Goal: Information Seeking & Learning: Understand process/instructions

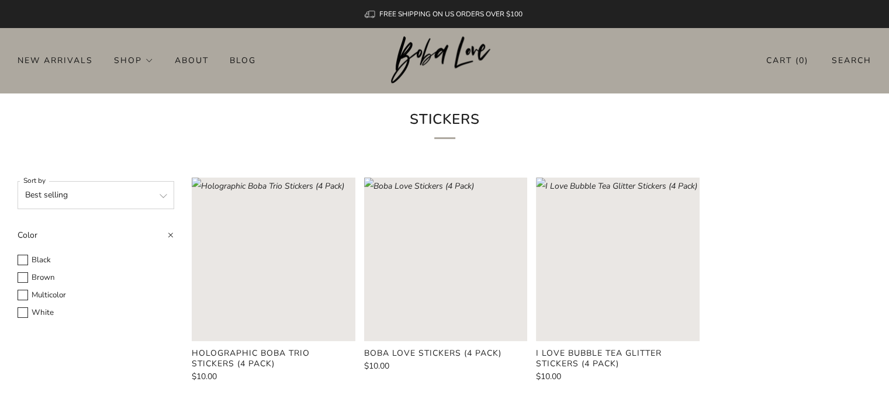
click at [147, 139] on div "Stickers" at bounding box center [444, 126] width 889 height 67
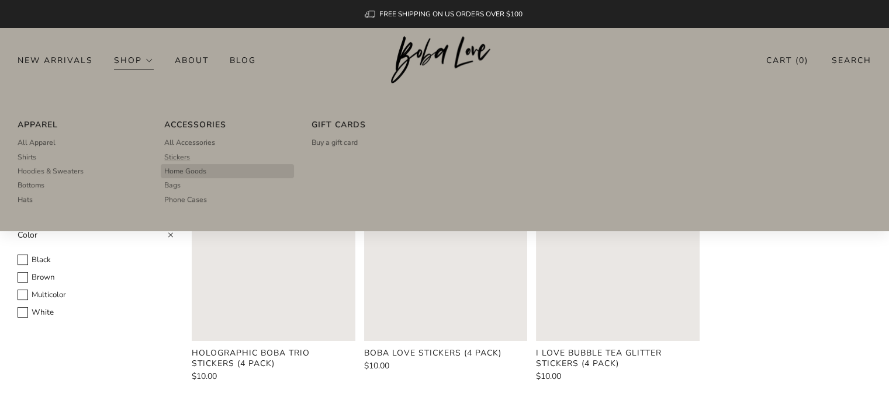
click at [182, 174] on span "Home Goods" at bounding box center [185, 171] width 42 height 11
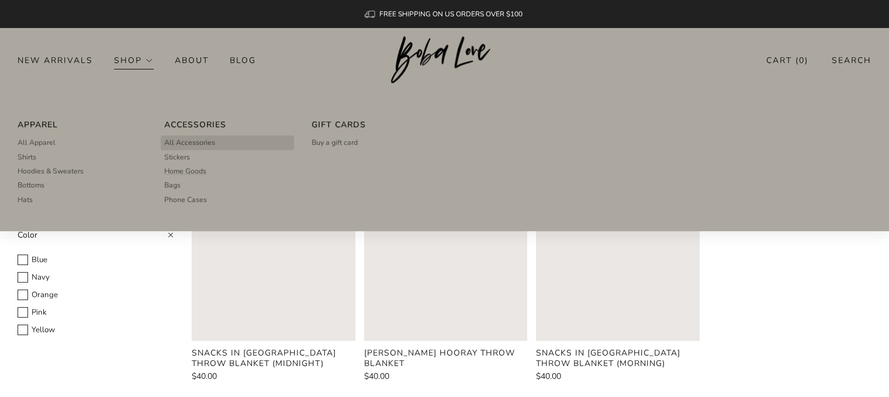
click at [176, 145] on span "All Accessories" at bounding box center [189, 142] width 51 height 11
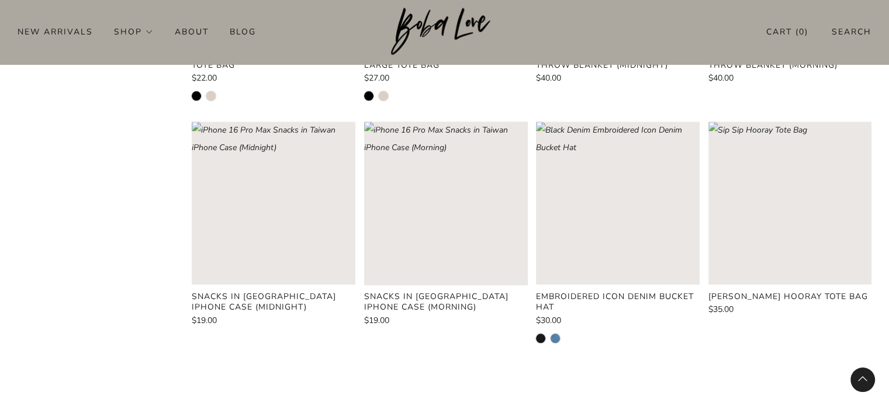
scroll to position [1227, 0]
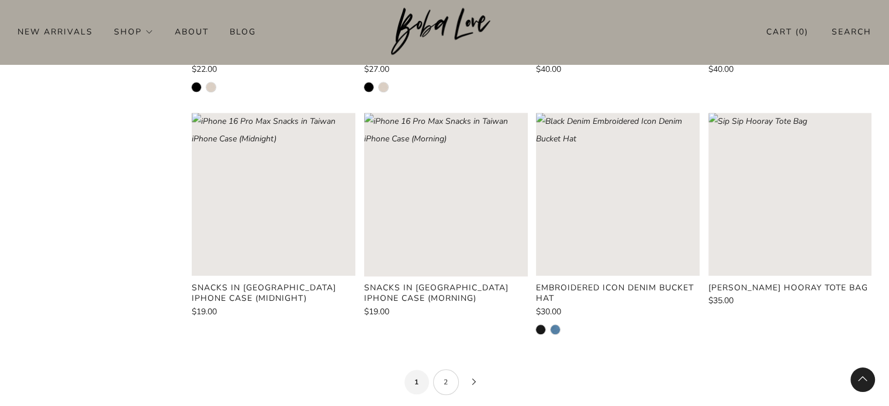
click at [446, 376] on link "2" at bounding box center [446, 382] width 26 height 26
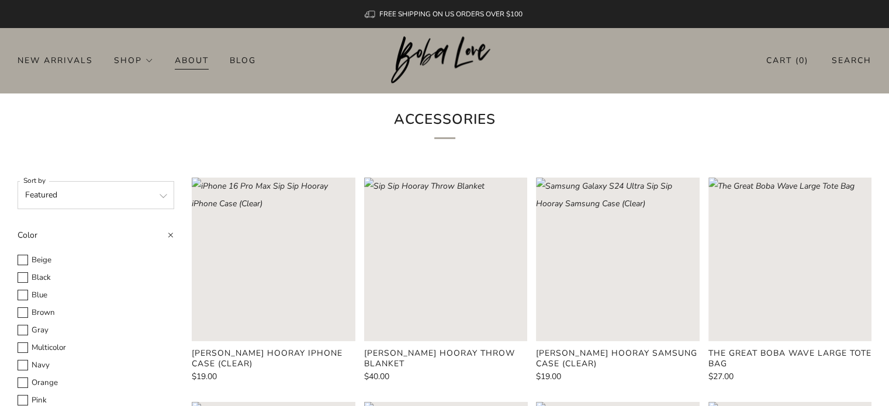
click at [196, 58] on link "About" at bounding box center [192, 60] width 34 height 19
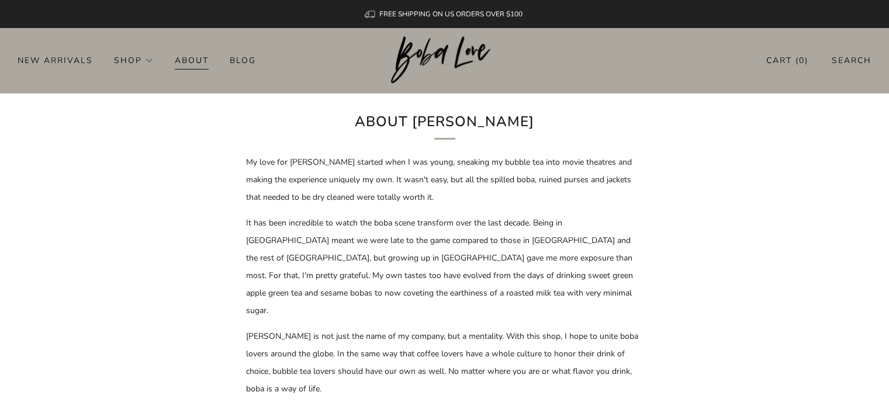
click at [202, 64] on link "About" at bounding box center [192, 60] width 34 height 19
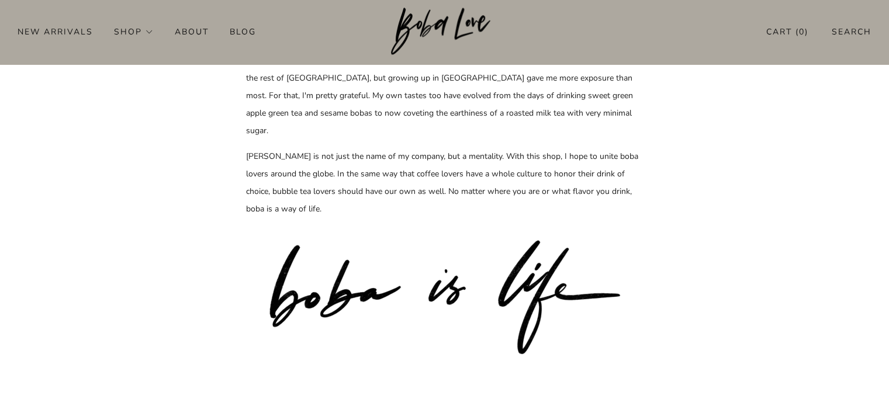
scroll to position [175, 0]
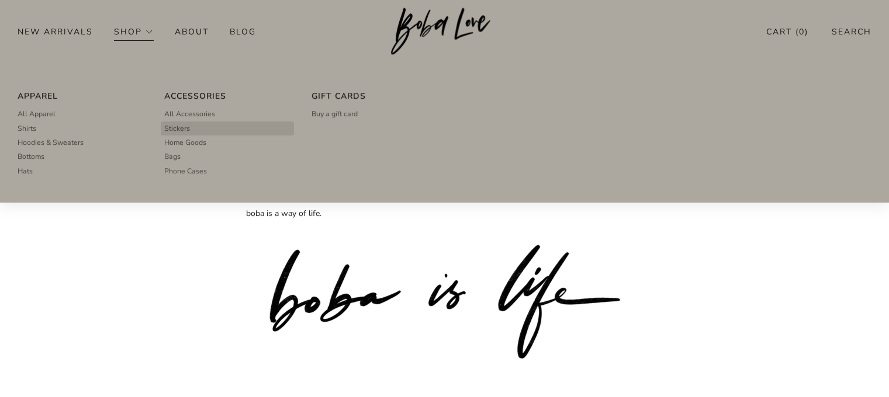
click at [194, 128] on link "Stickers" at bounding box center [227, 129] width 126 height 14
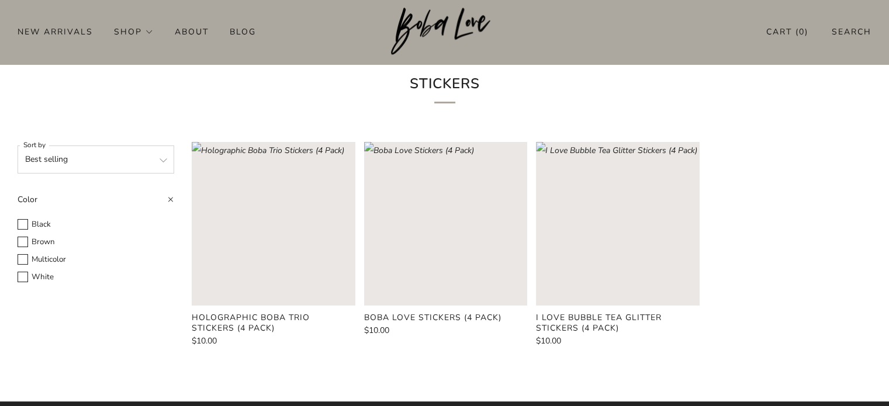
scroll to position [35, 0]
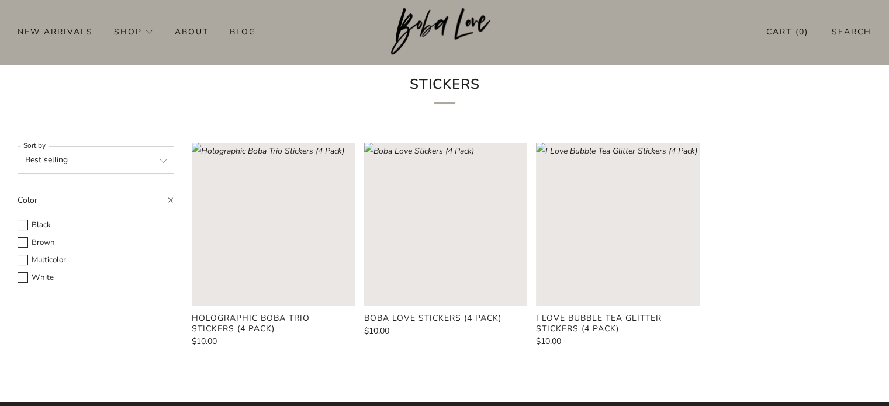
click at [437, 310] on product-card "Boba Love Stickers (4 Pack) $10.00" at bounding box center [445, 239] width 163 height 193
click at [437, 315] on product-card-title "Boba Love Stickers (4 Pack)" at bounding box center [432, 318] width 137 height 11
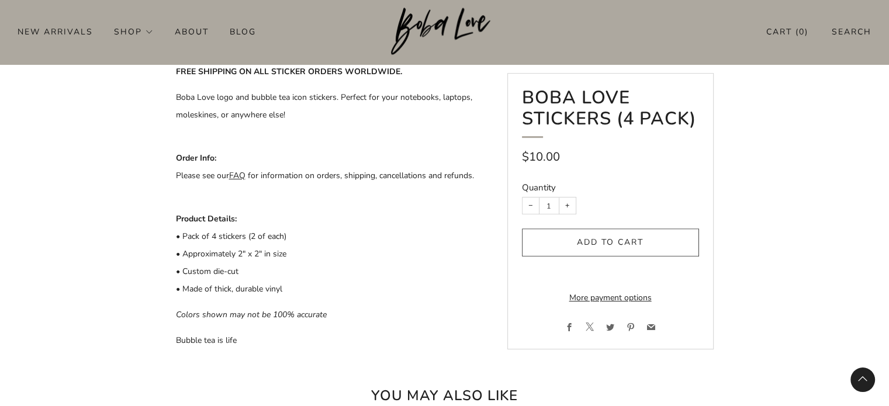
scroll to position [292, 0]
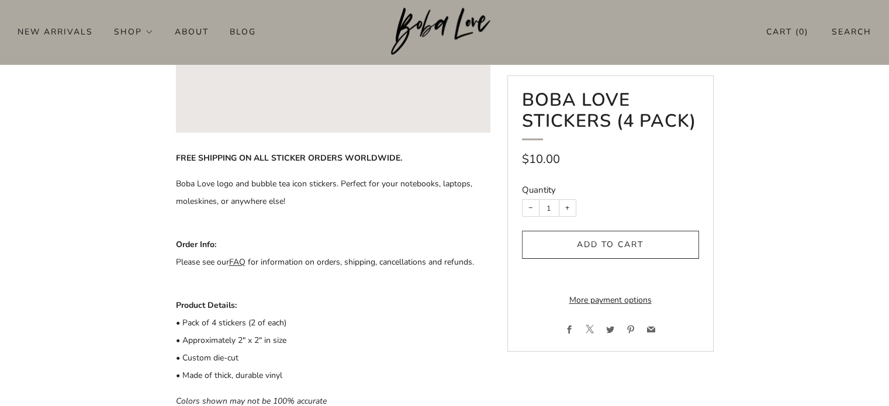
click at [237, 264] on link "FAQ" at bounding box center [237, 262] width 16 height 11
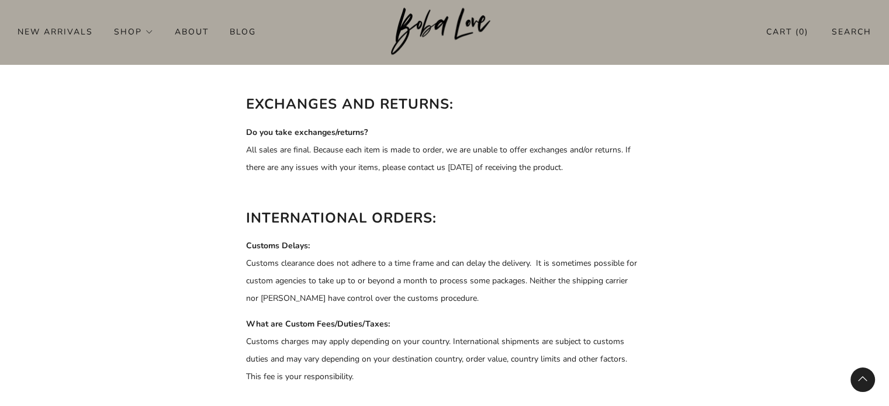
scroll to position [584, 0]
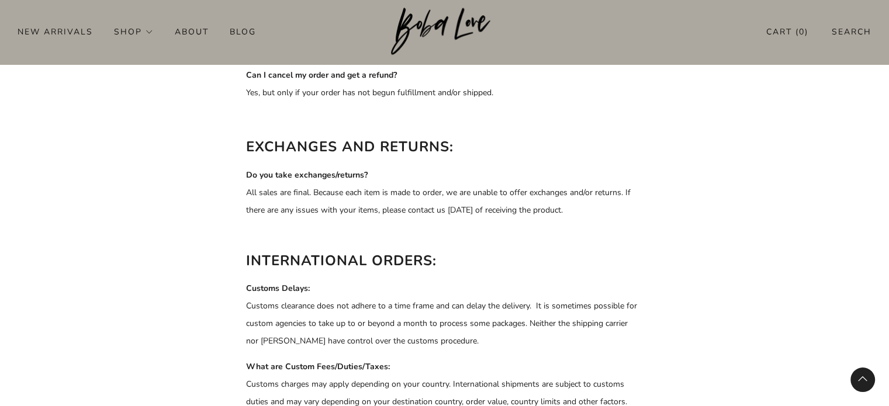
click at [546, 171] on p "Do you take exchanges/returns? All sales are final. Because each item is made t…" at bounding box center [444, 193] width 397 height 53
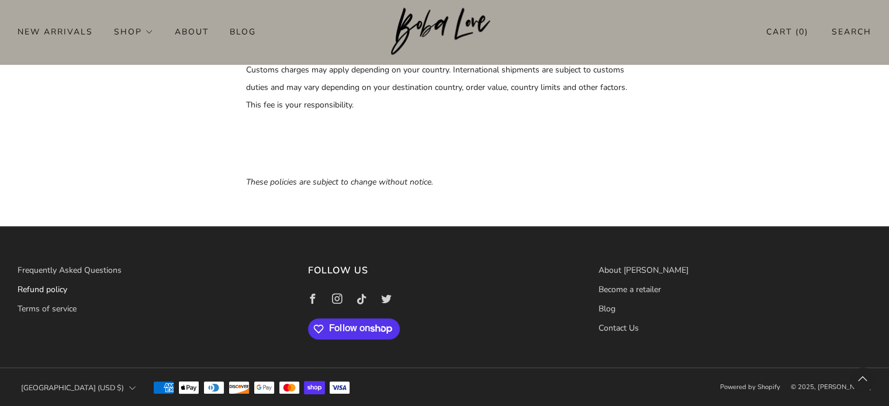
click at [50, 288] on link "Refund policy" at bounding box center [43, 289] width 50 height 11
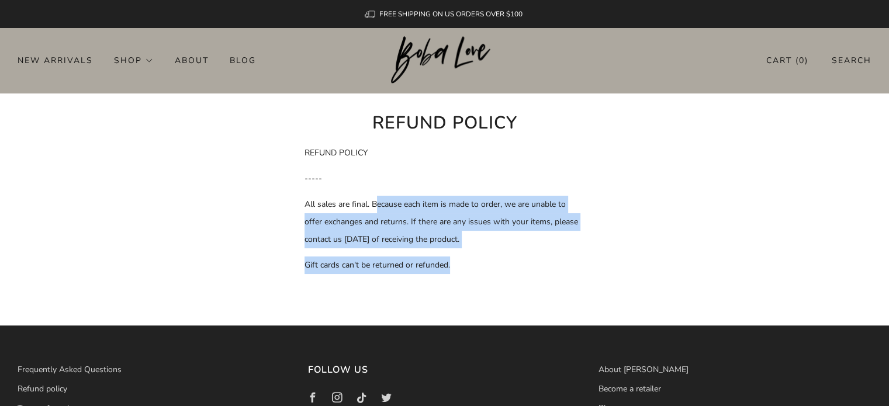
drag, startPoint x: 370, startPoint y: 199, endPoint x: 447, endPoint y: 259, distance: 97.5
click at [447, 259] on div "REFUND POLICY ----- All sales are final. Because each item is made to order, we…" at bounding box center [444, 234] width 280 height 181
click at [497, 262] on p "Gift cards can't be returned or refunded." at bounding box center [444, 266] width 280 height 18
